Goal: Communication & Community: Participate in discussion

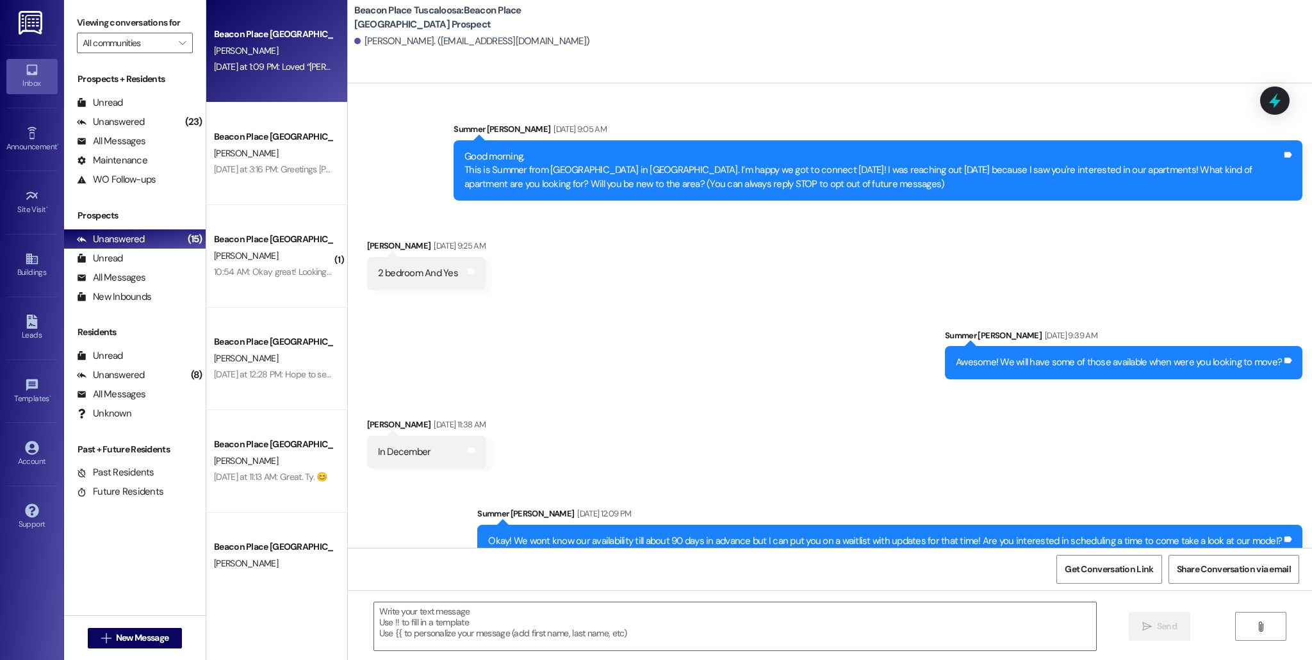
scroll to position [2685, 0]
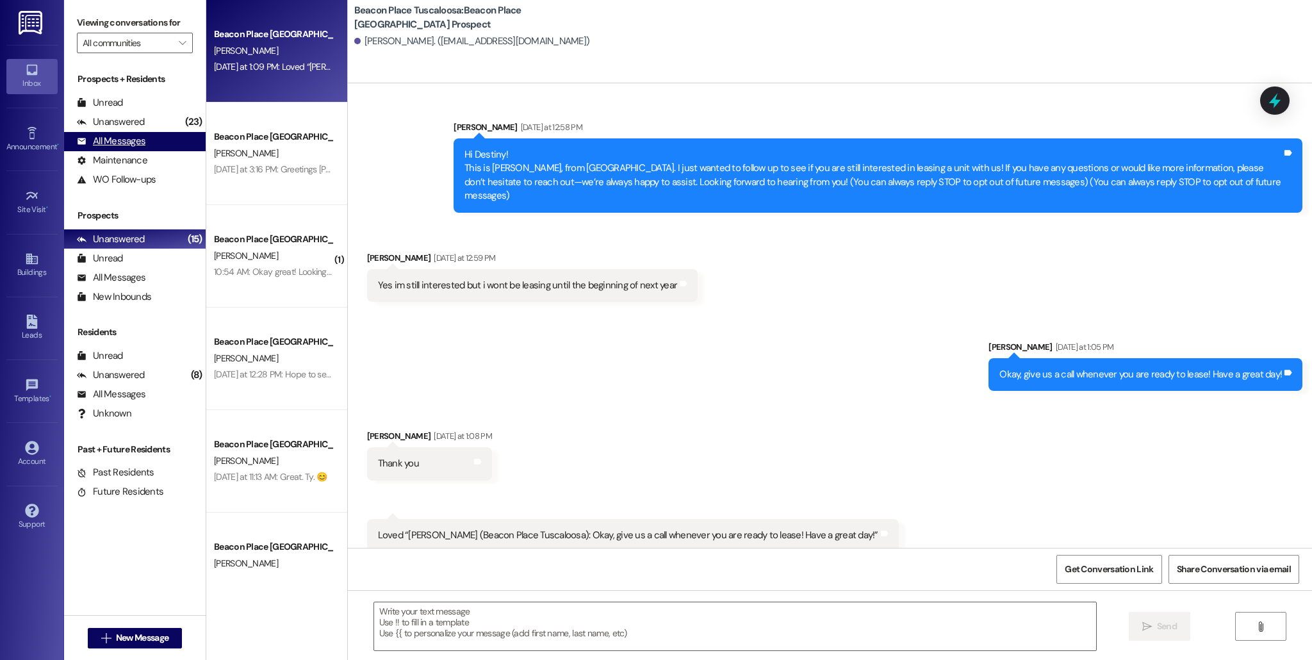
click at [149, 141] on div "All Messages (undefined)" at bounding box center [135, 141] width 142 height 19
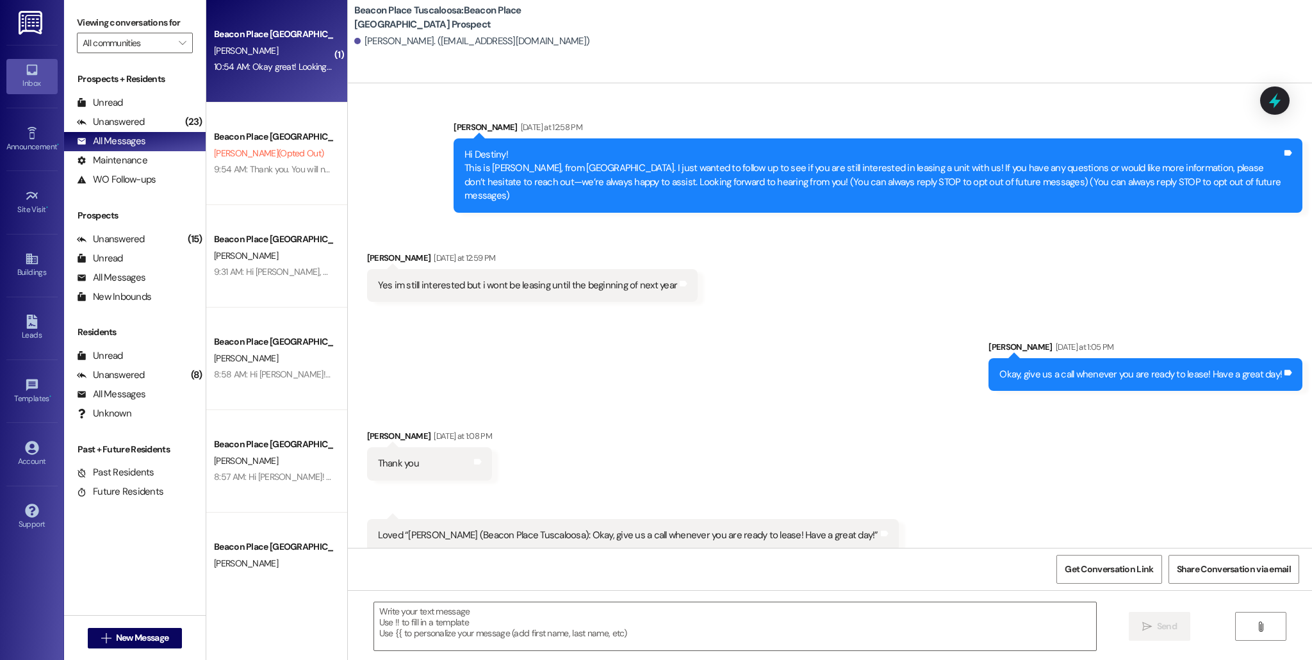
click at [277, 98] on div "Beacon Place Tuscaloosa Prospect [PERSON_NAME] 10:54 AM: Okay great! Looking fo…" at bounding box center [276, 51] width 141 height 102
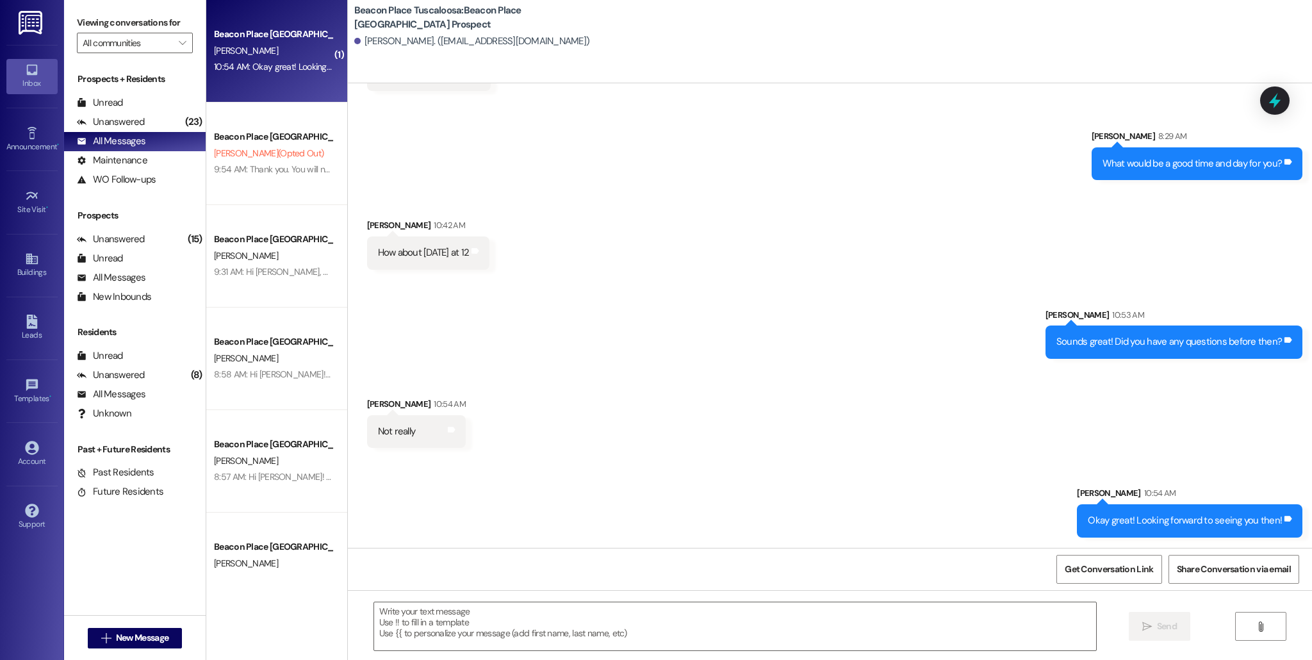
scroll to position [494, 0]
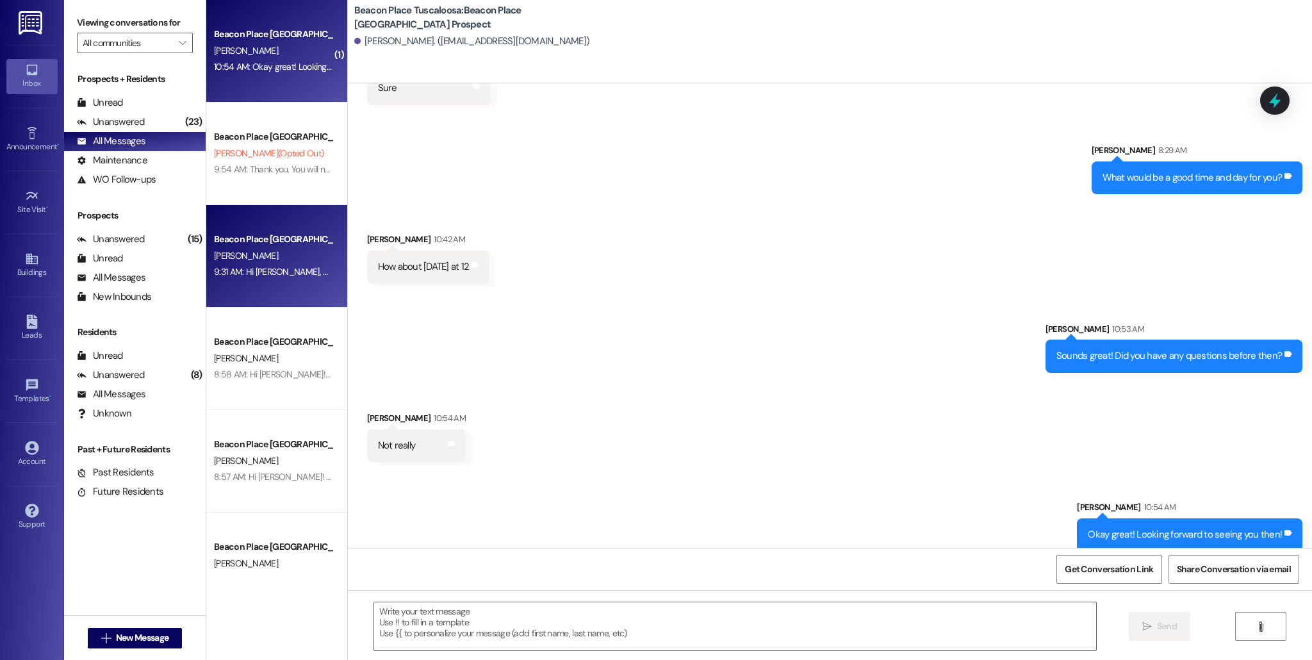
click at [290, 246] on div "Beacon Place [GEOGRAPHIC_DATA] Prospect" at bounding box center [273, 239] width 118 height 13
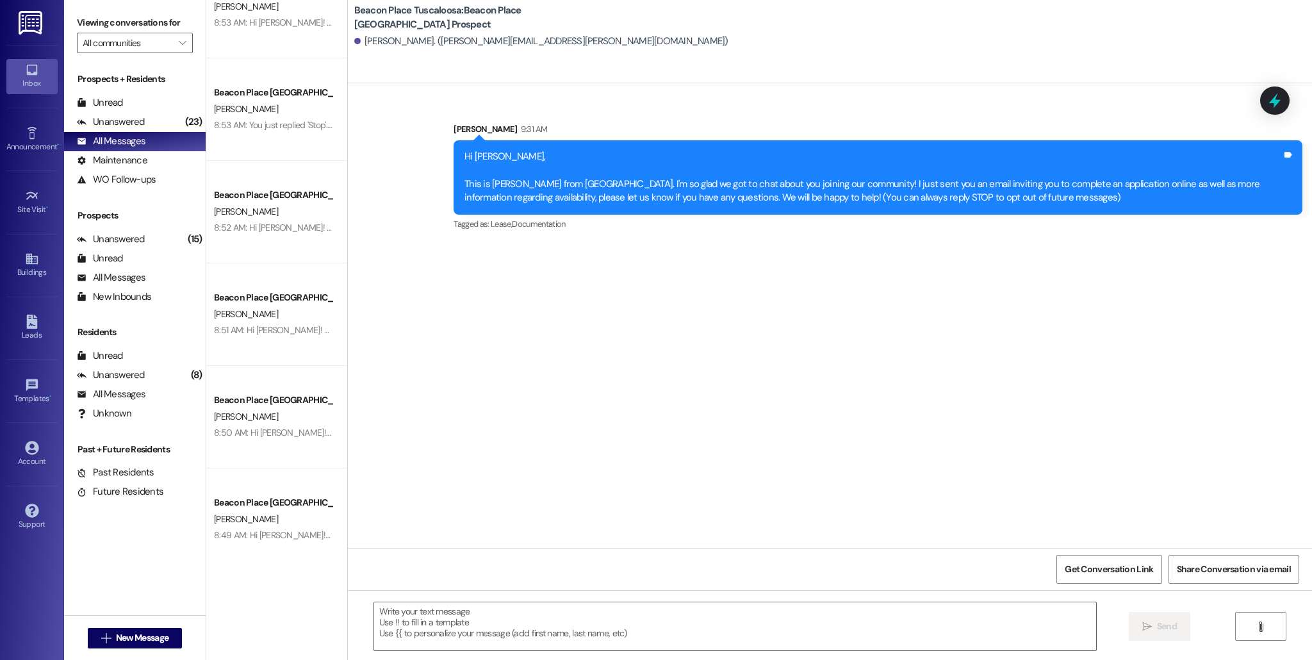
scroll to position [963, 0]
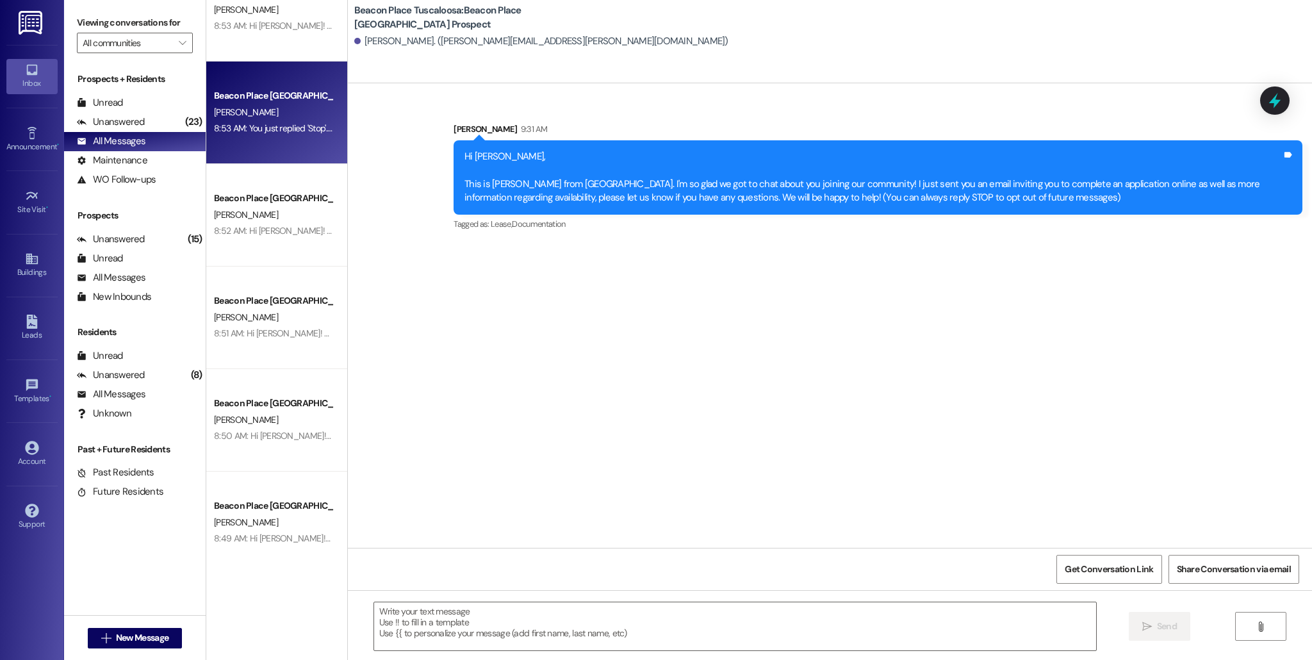
click at [293, 153] on div "Beacon Place Tuscaloosa Prospect [PERSON_NAME] 8:53 AM: You just replied 'Stop'…" at bounding box center [276, 112] width 141 height 102
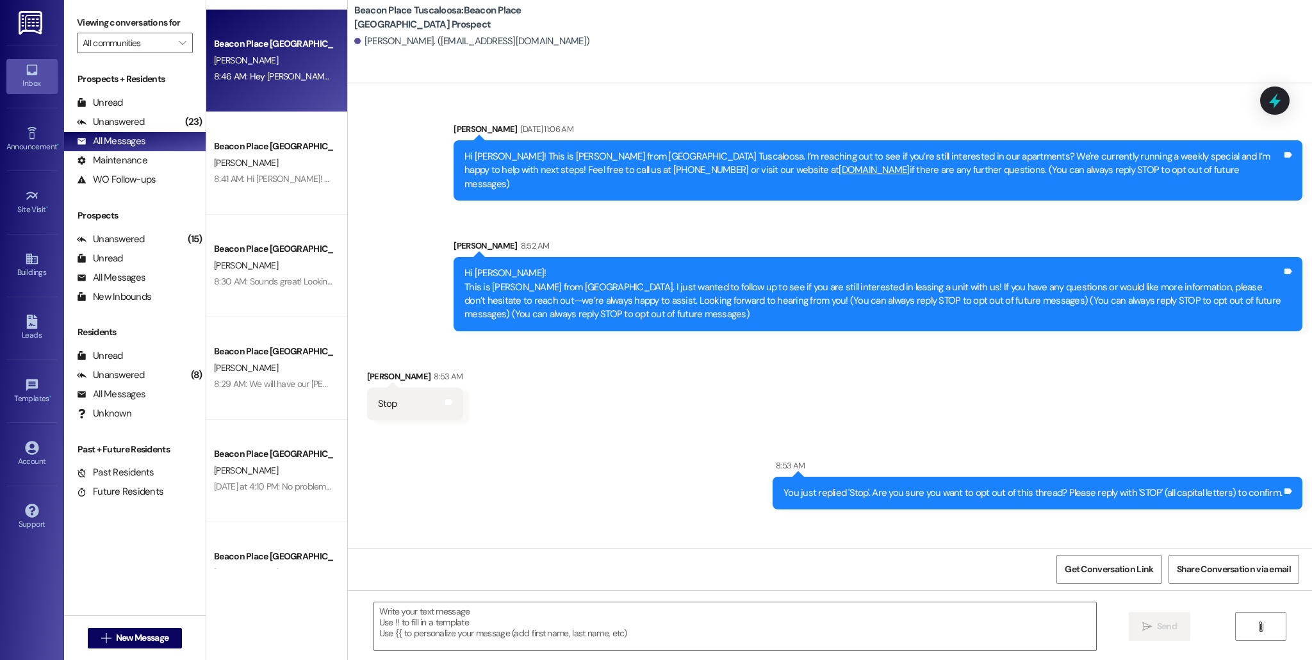
scroll to position [1943, 0]
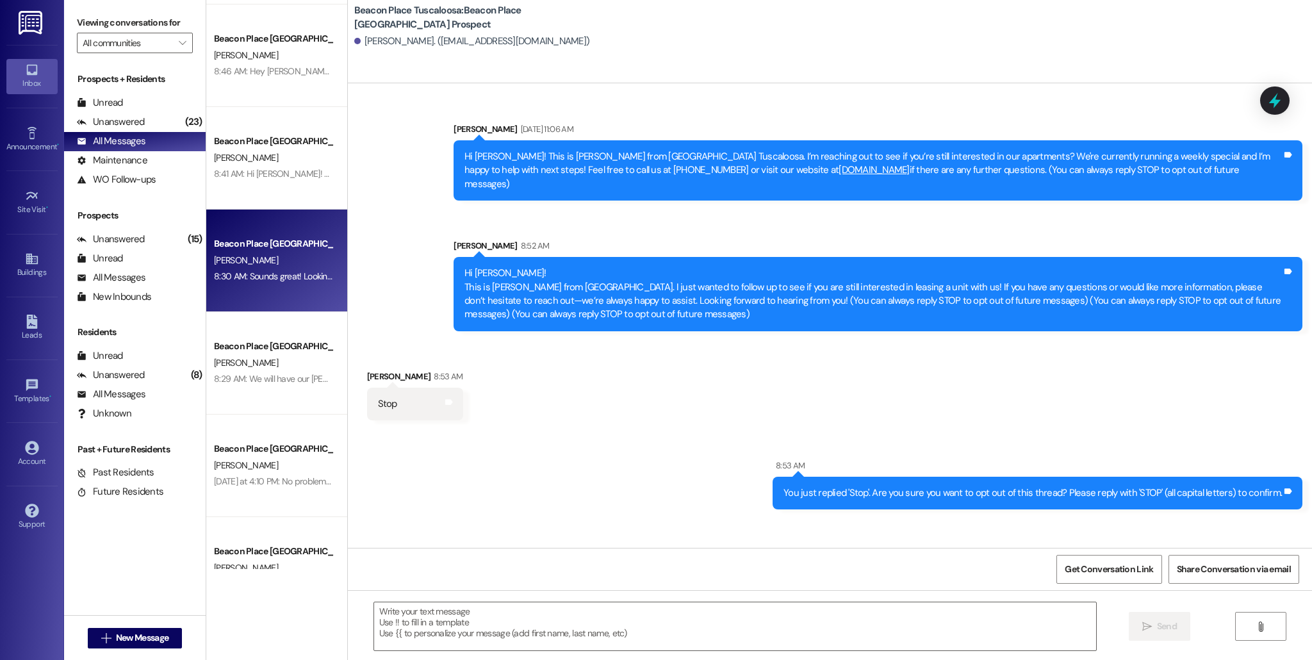
click at [274, 285] on div "Beacon Place Tuscaloosa Prospect [PERSON_NAME] 8:30 AM: Sounds great! Looking f…" at bounding box center [276, 260] width 141 height 102
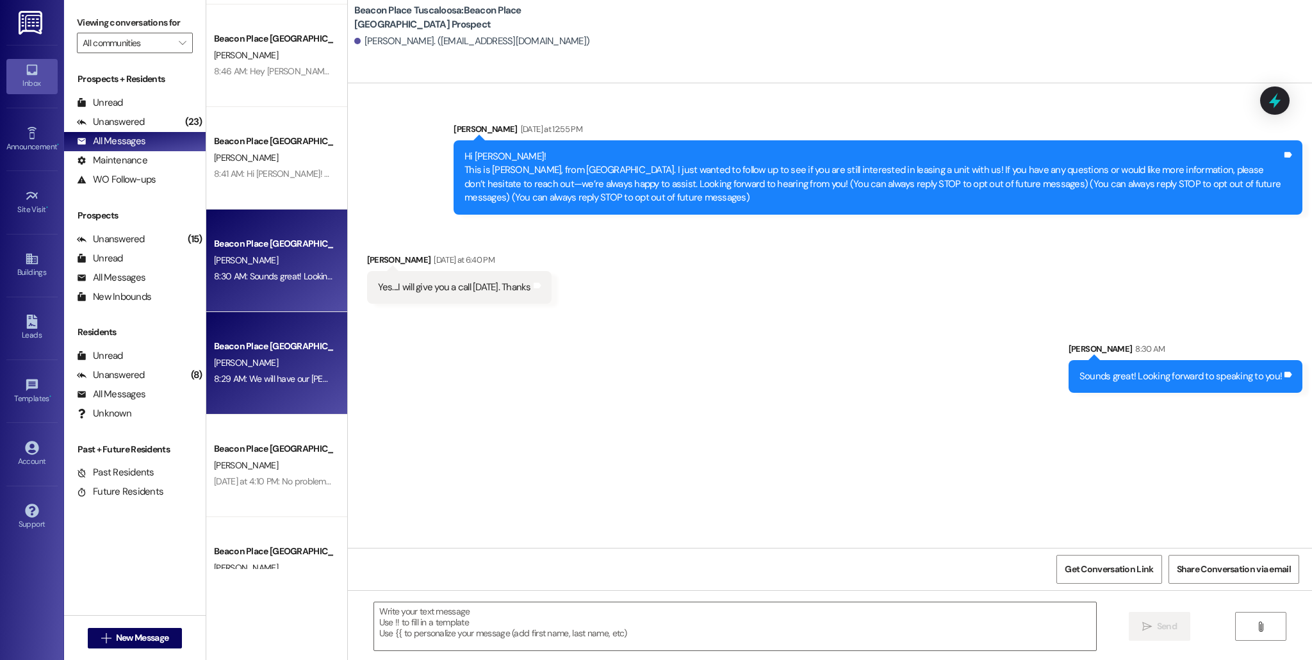
click at [298, 368] on div "[PERSON_NAME]" at bounding box center [273, 363] width 121 height 16
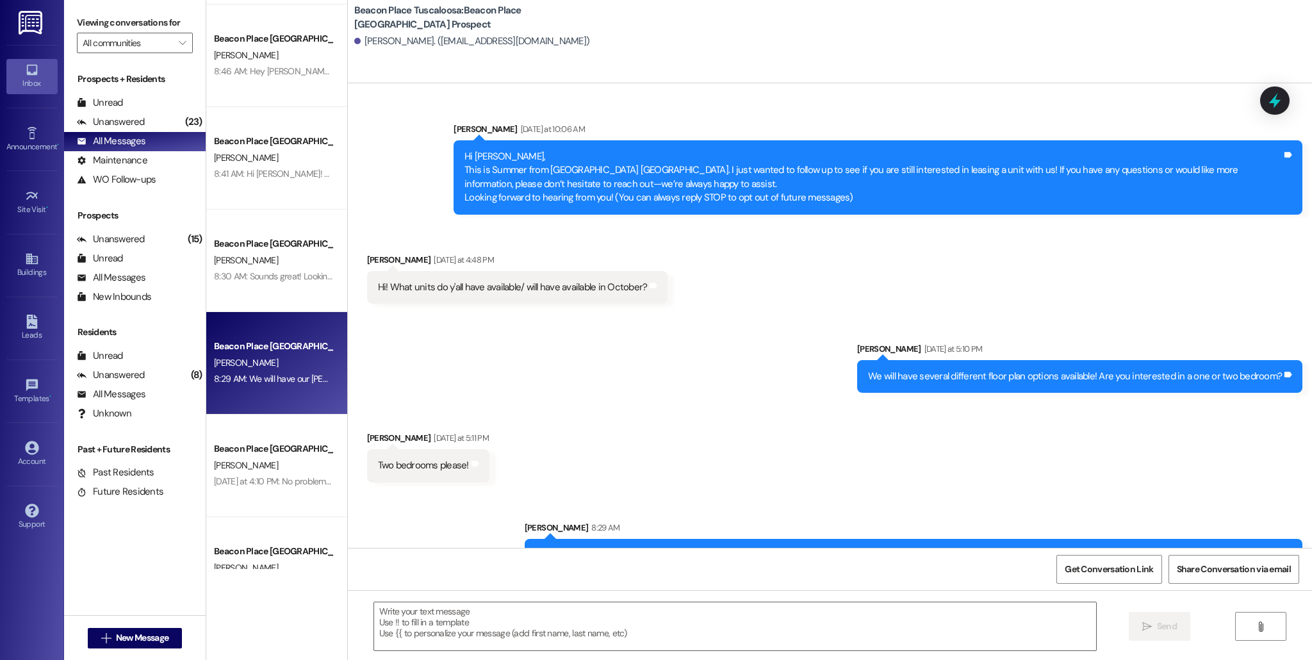
scroll to position [34, 0]
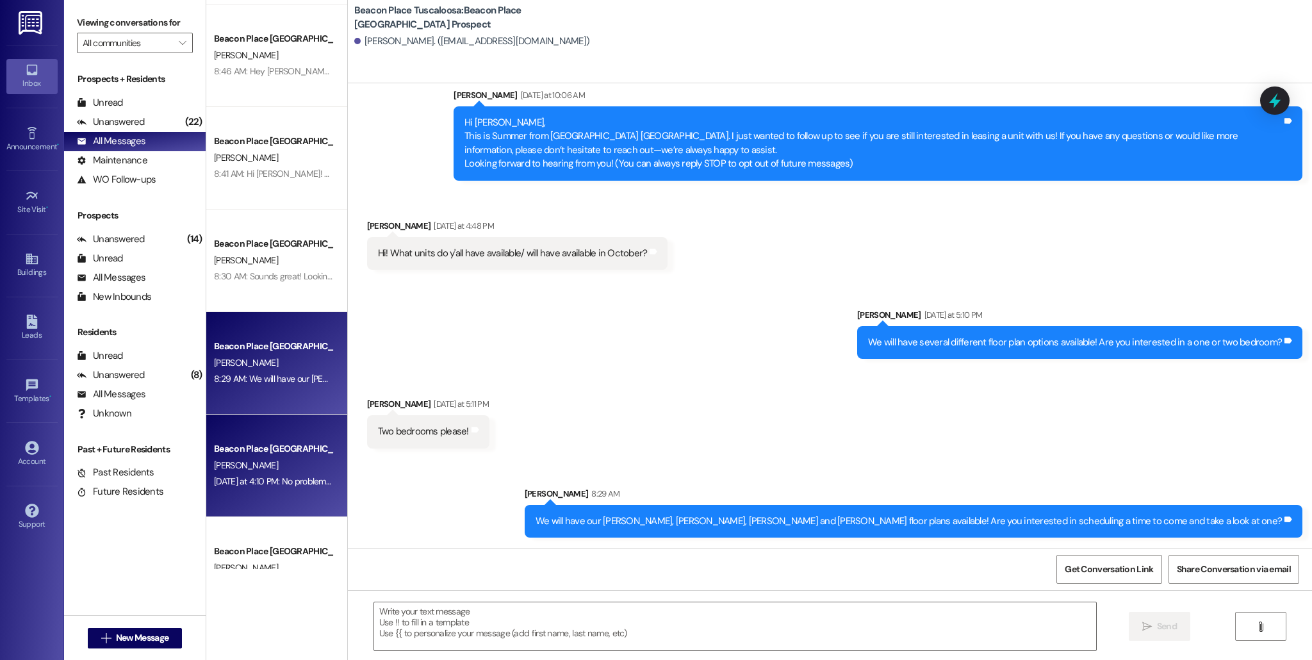
click at [302, 491] on div "Beacon Place Tuscaloosa Prospect [PERSON_NAME] [DATE] at 4:10 PM: No problem, p…" at bounding box center [276, 465] width 141 height 102
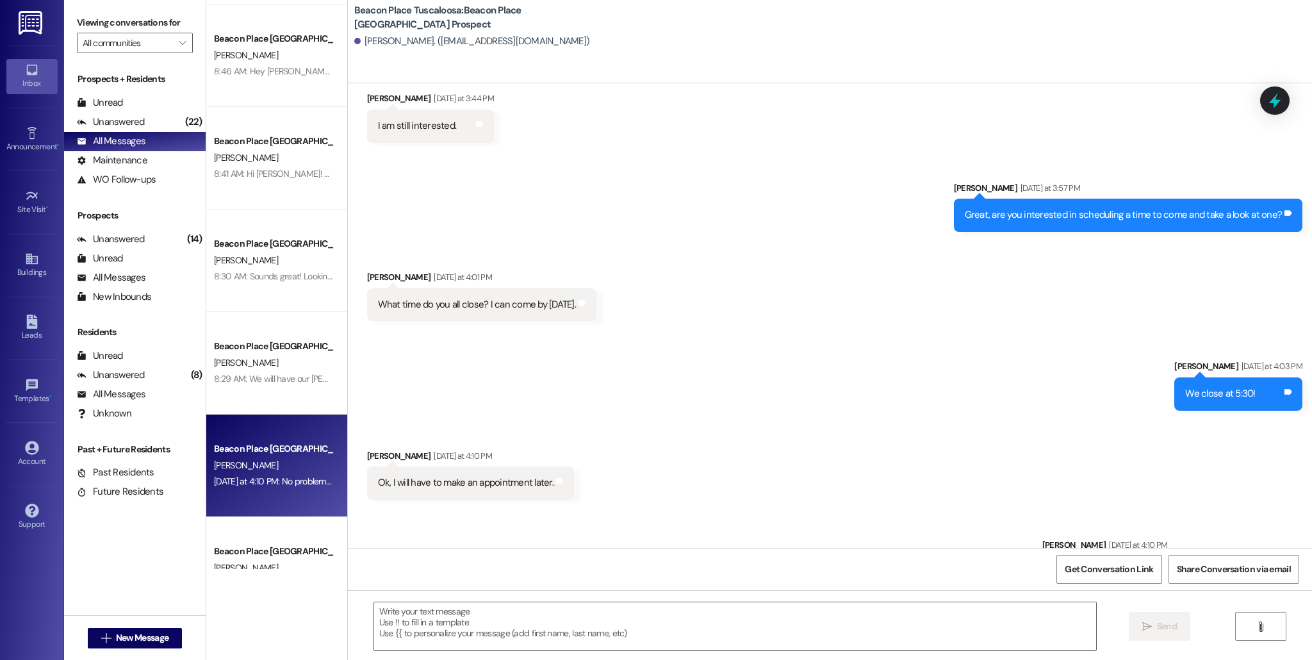
scroll to position [199, 0]
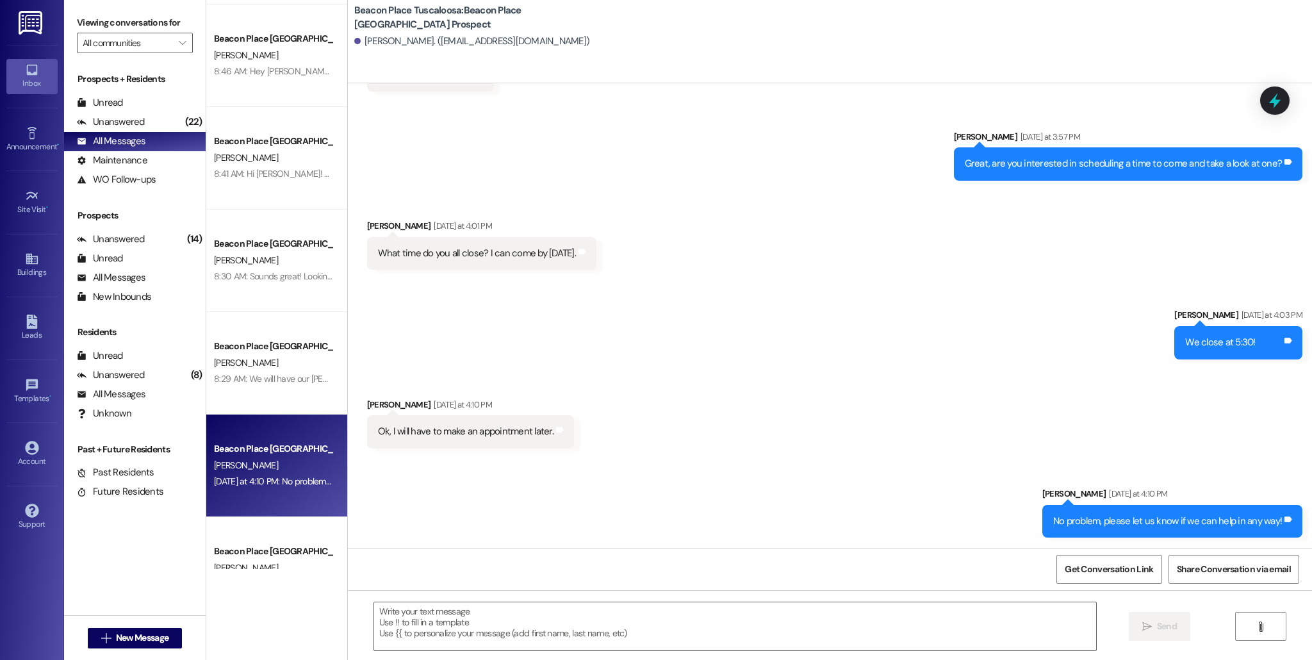
click at [388, 44] on div "[PERSON_NAME]. ([EMAIL_ADDRESS][DOMAIN_NAME])" at bounding box center [472, 41] width 236 height 13
